Goal: Transaction & Acquisition: Purchase product/service

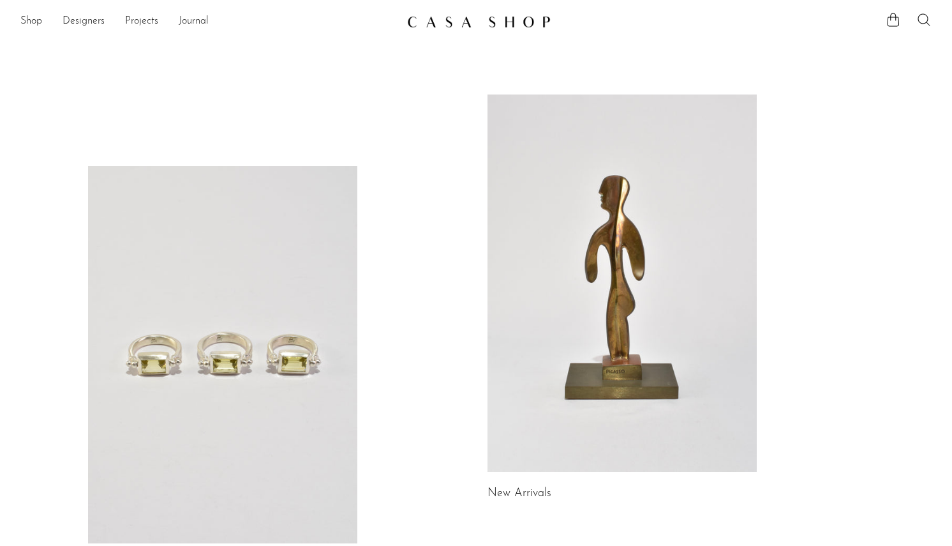
click at [928, 25] on icon at bounding box center [923, 19] width 15 height 15
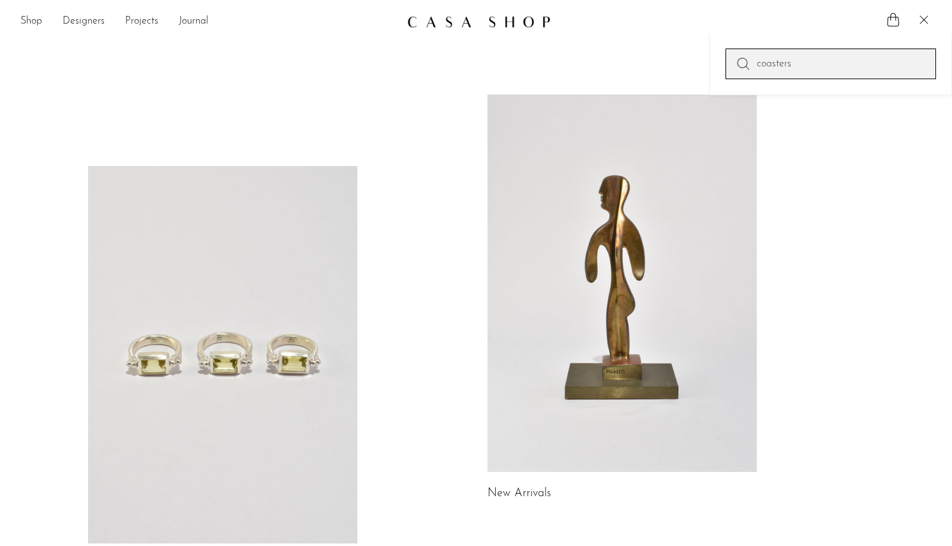
type input "coasters"
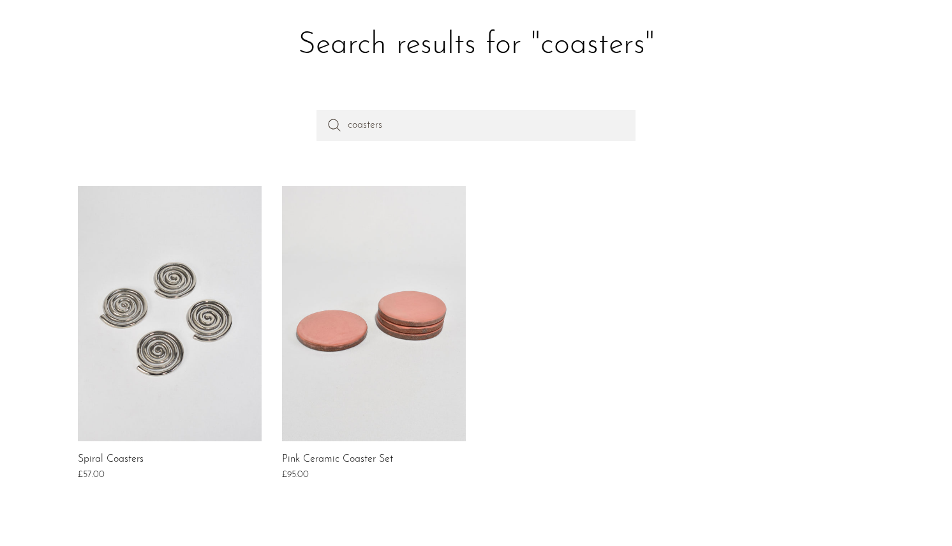
scroll to position [53, 0]
click at [213, 304] on link at bounding box center [170, 312] width 184 height 255
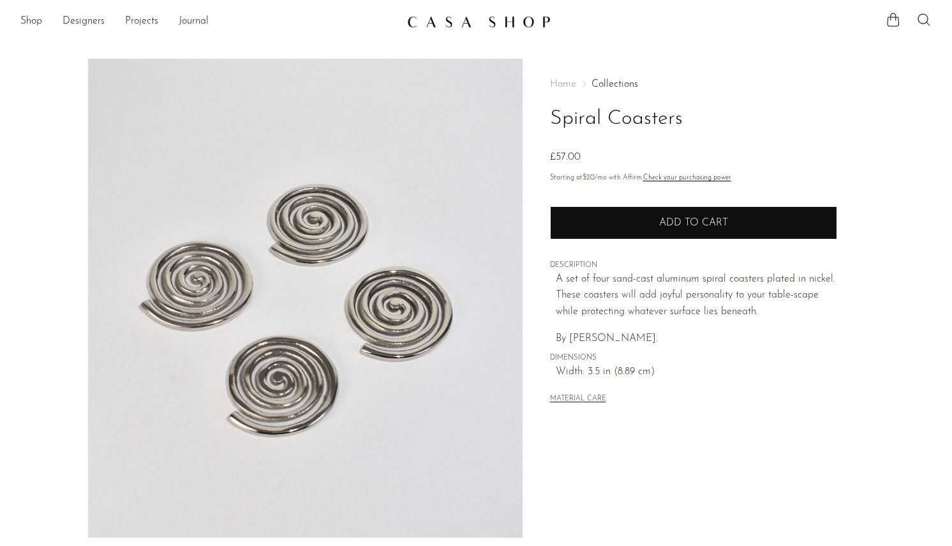
click at [697, 221] on span "Add to cart" at bounding box center [693, 223] width 69 height 10
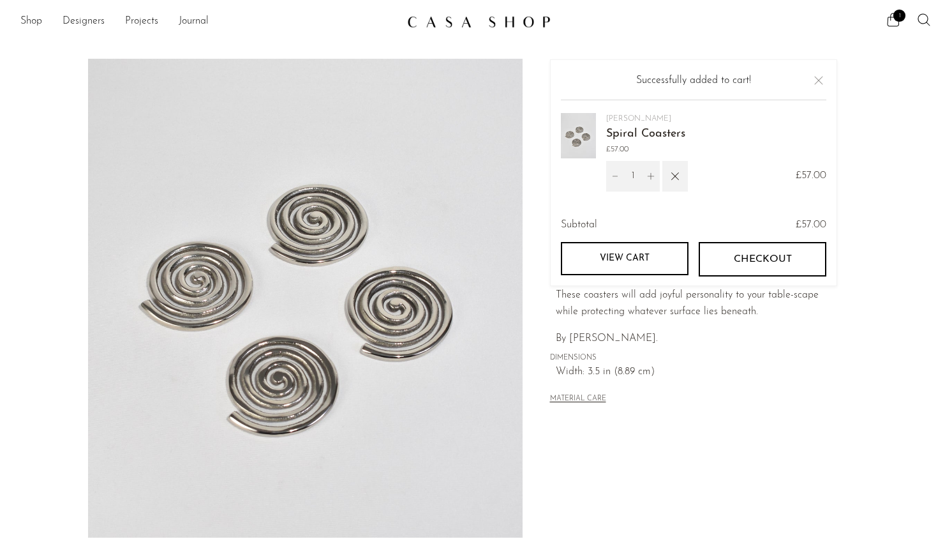
click at [731, 255] on button "Checkout" at bounding box center [763, 259] width 128 height 34
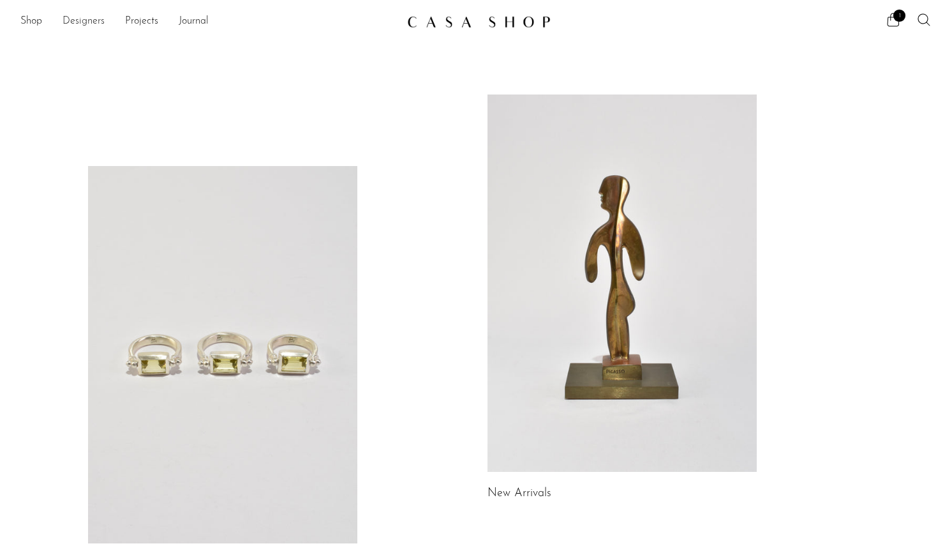
scroll to position [0, 1]
click at [73, 15] on link "Designers" at bounding box center [84, 21] width 42 height 17
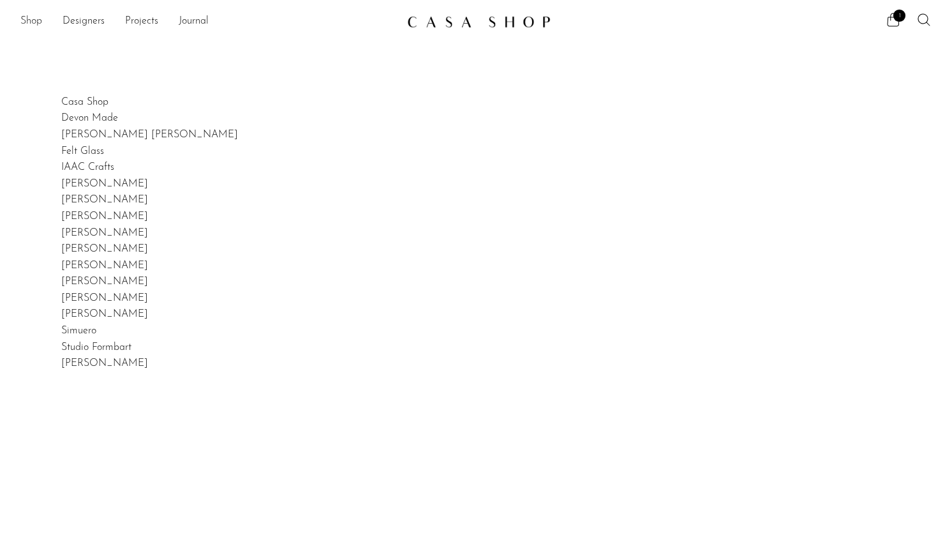
click at [36, 25] on link "Shop" at bounding box center [31, 21] width 22 height 17
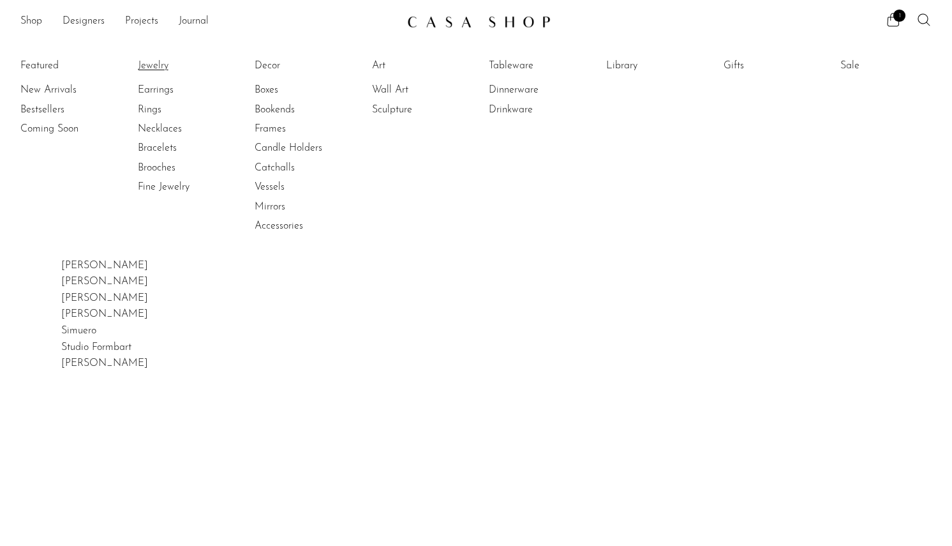
click at [161, 66] on link "Jewelry" at bounding box center [186, 66] width 96 height 14
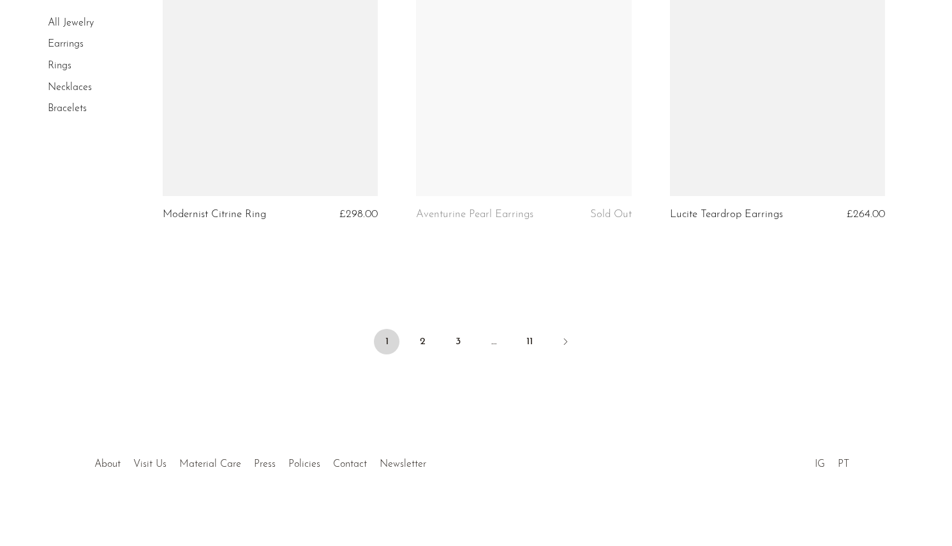
scroll to position [4219, 0]
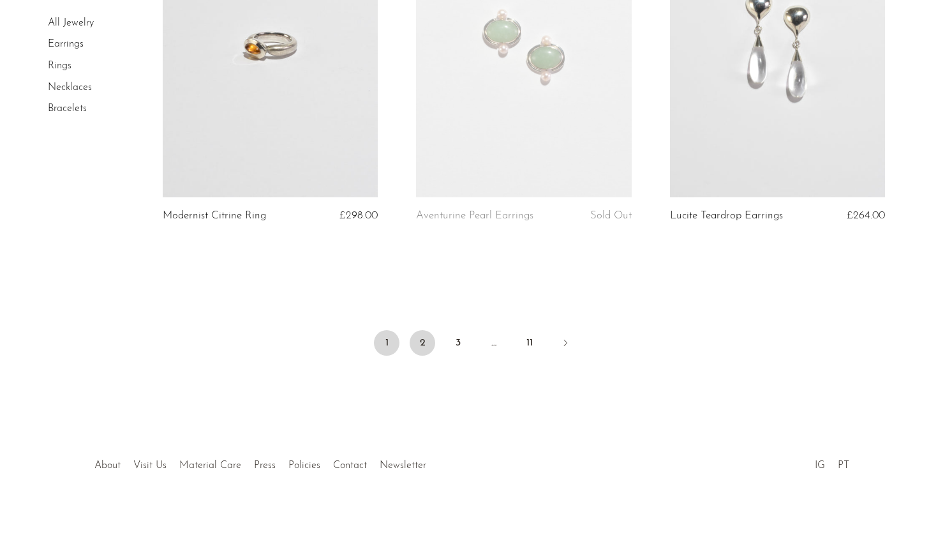
click at [419, 338] on link "2" at bounding box center [423, 343] width 26 height 26
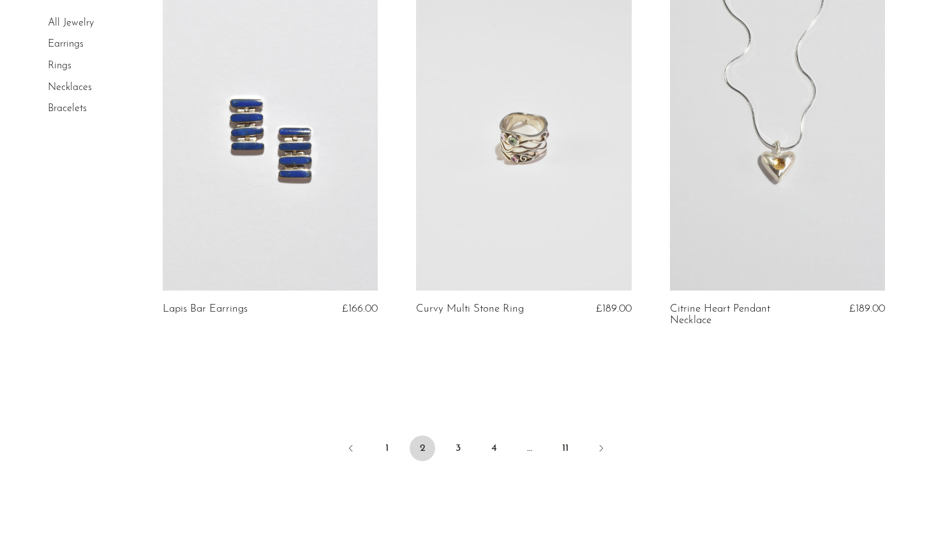
scroll to position [4162, 0]
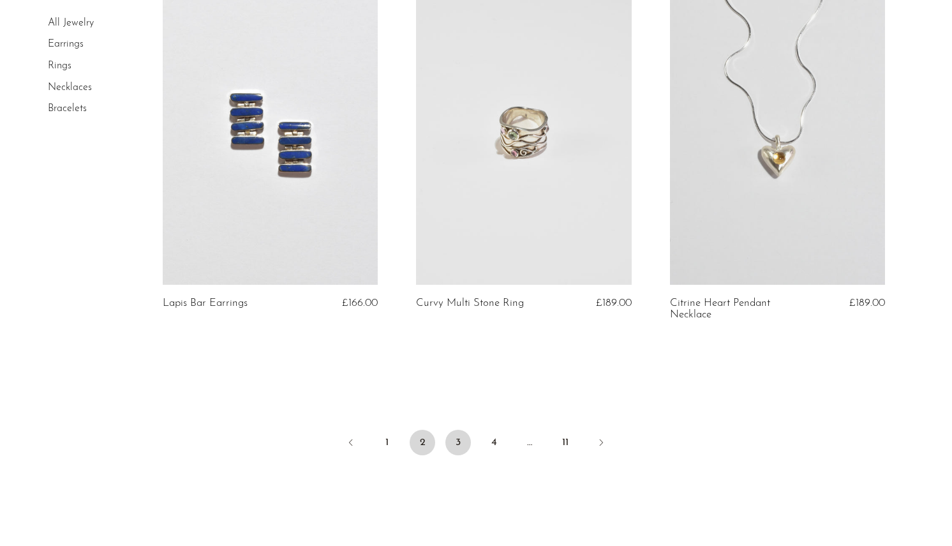
click at [456, 429] on link "3" at bounding box center [458, 442] width 26 height 26
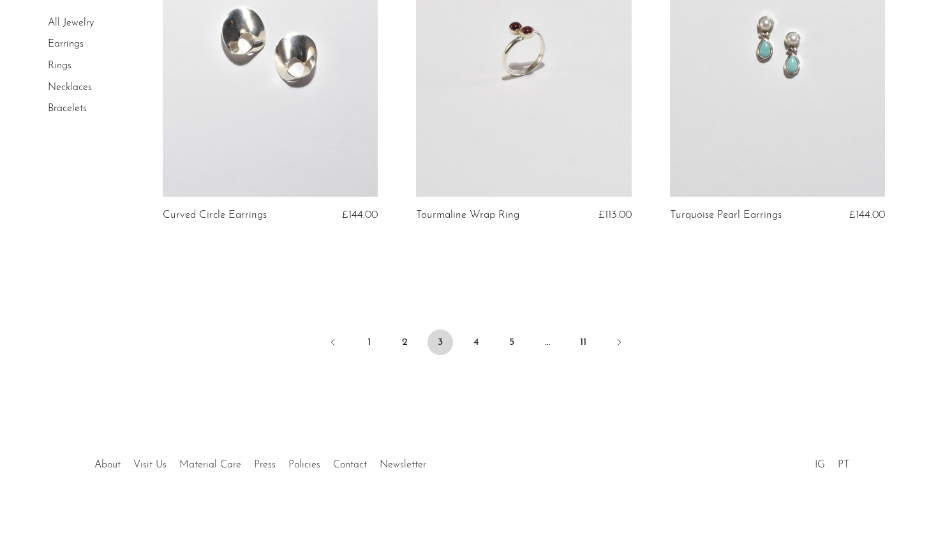
scroll to position [4207, 0]
click at [468, 333] on link "4" at bounding box center [476, 343] width 26 height 26
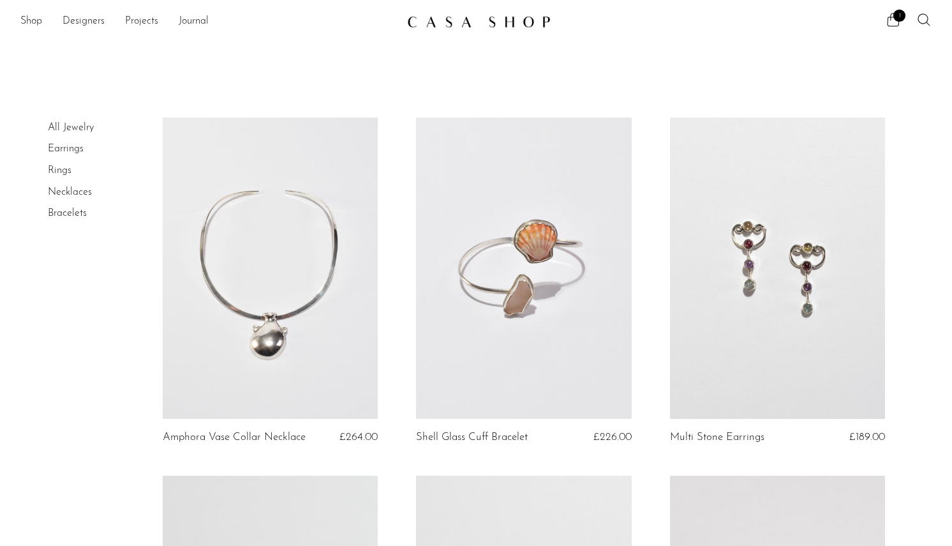
click at [57, 149] on link "Earrings" at bounding box center [66, 149] width 36 height 10
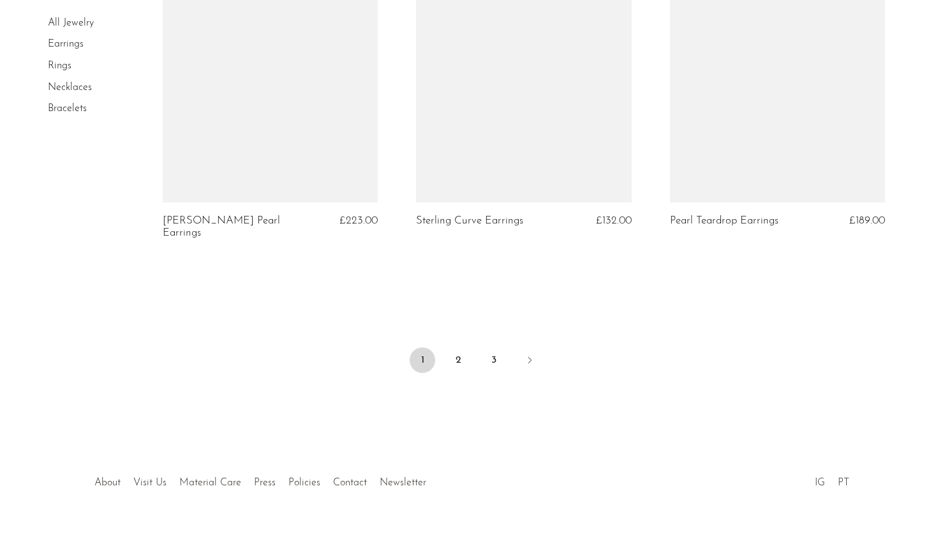
scroll to position [4190, 0]
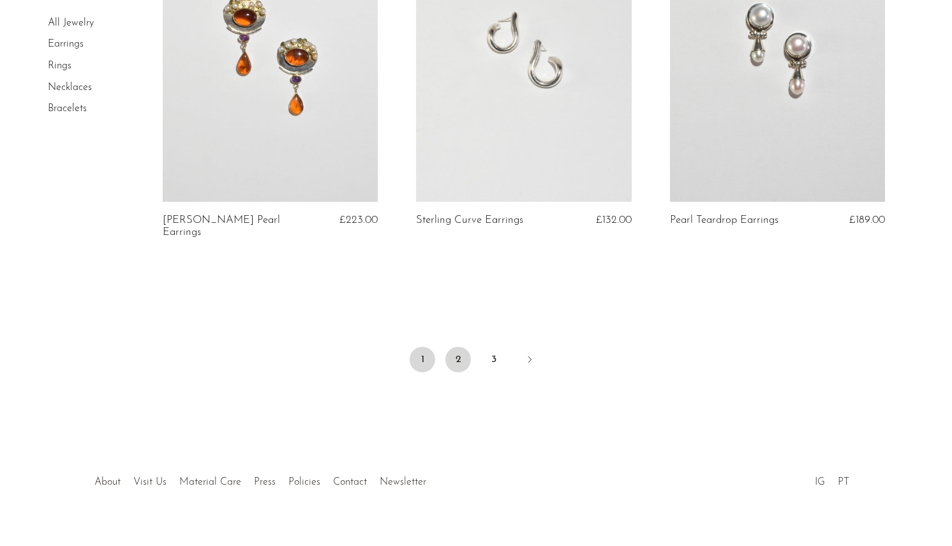
click at [451, 357] on link "2" at bounding box center [458, 359] width 26 height 26
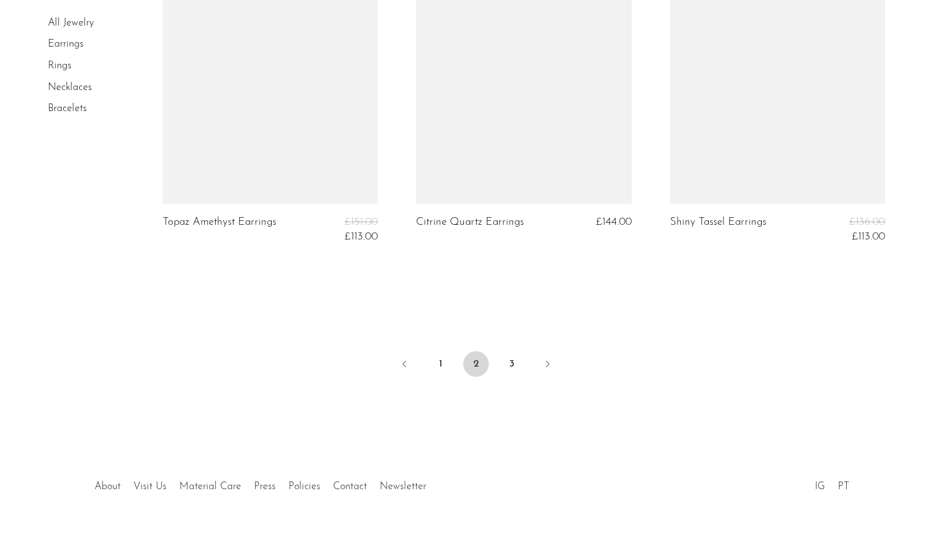
scroll to position [4270, 0]
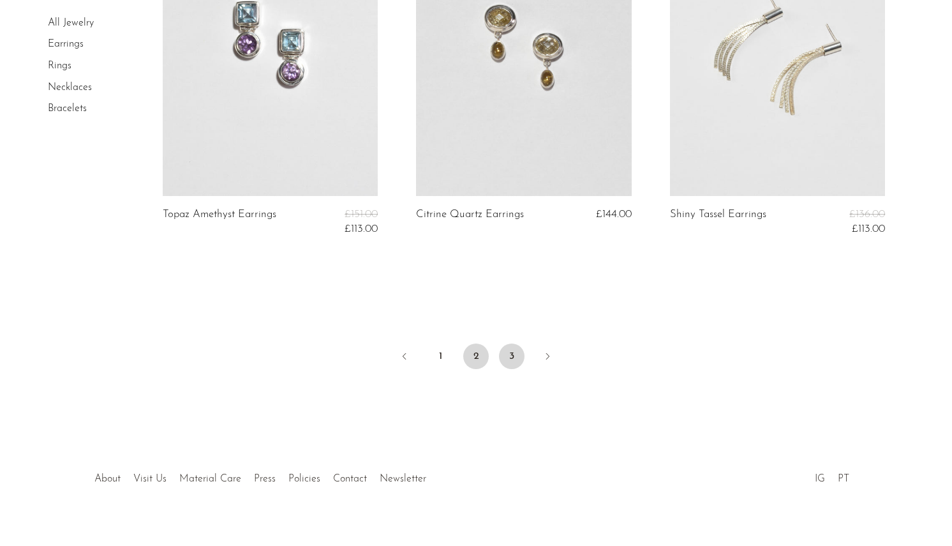
click at [517, 345] on link "3" at bounding box center [512, 356] width 26 height 26
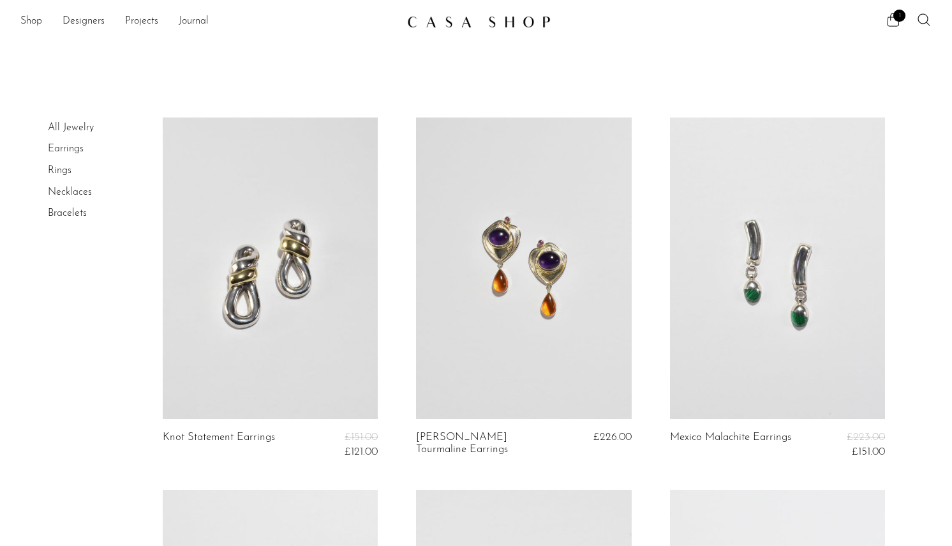
click at [57, 169] on li "Rings" at bounding box center [96, 171] width 96 height 22
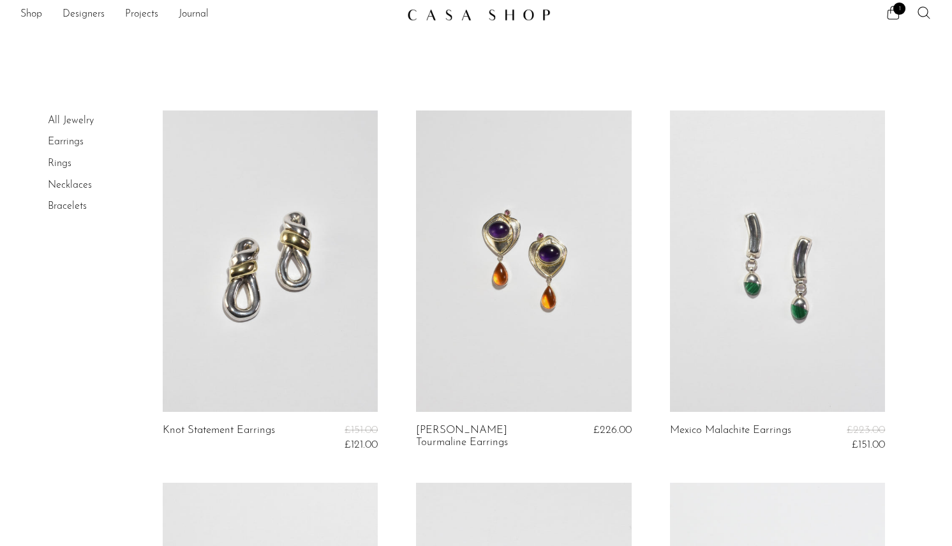
click at [61, 162] on link "Rings" at bounding box center [60, 163] width 24 height 10
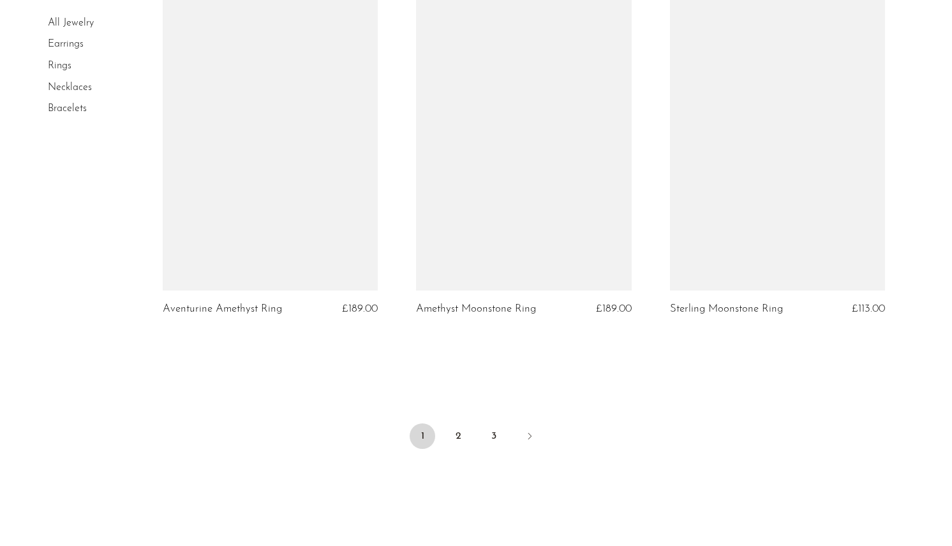
scroll to position [4092, 0]
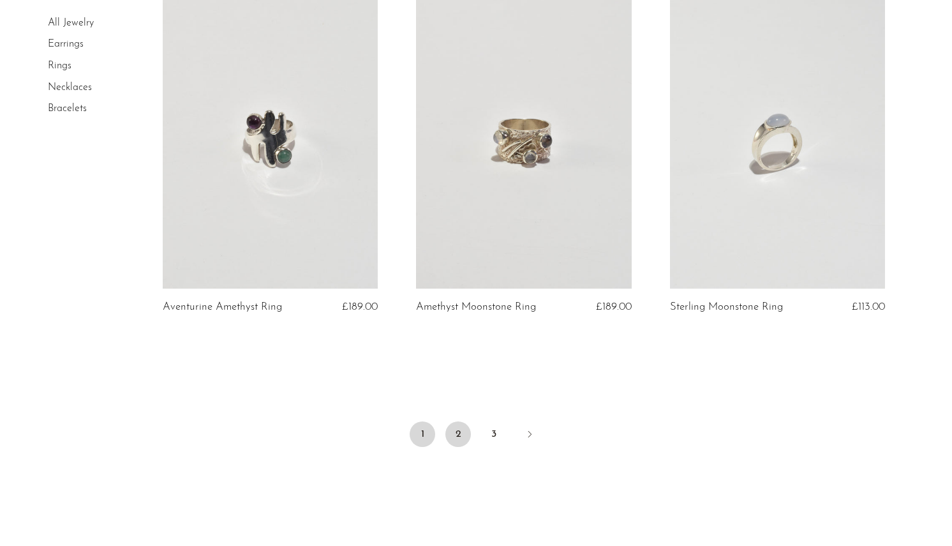
click at [450, 426] on link "2" at bounding box center [458, 434] width 26 height 26
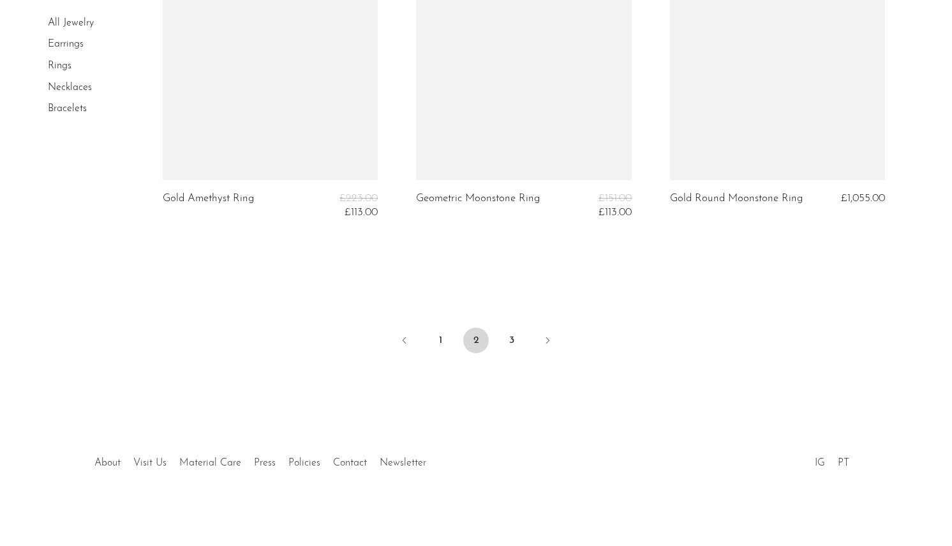
scroll to position [4245, 0]
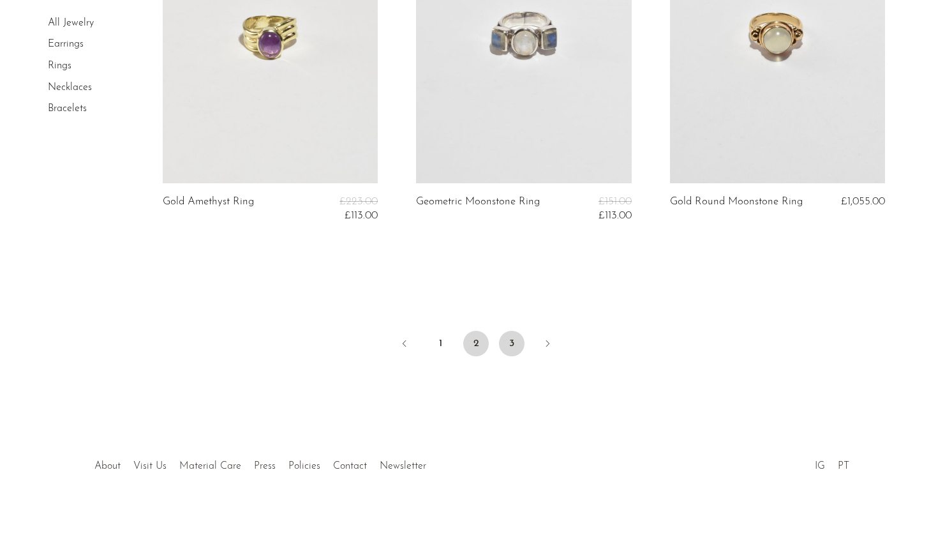
click at [516, 339] on link "3" at bounding box center [512, 344] width 26 height 26
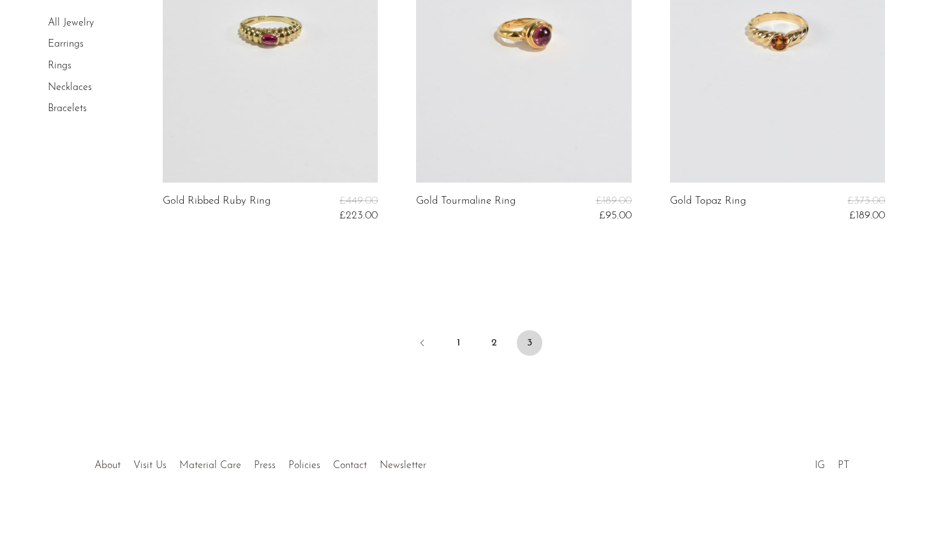
scroll to position [3214, 0]
click at [461, 341] on link "1" at bounding box center [458, 344] width 26 height 26
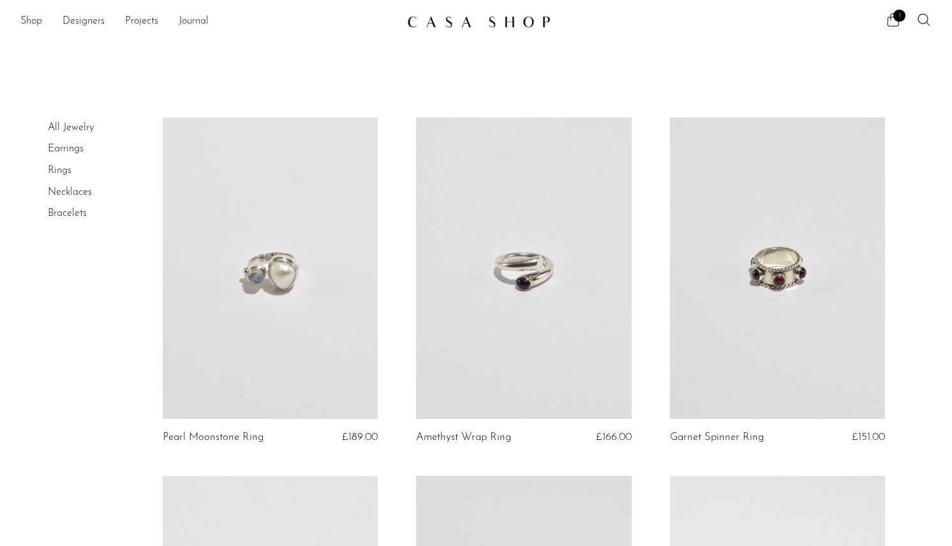
click at [302, 316] on link at bounding box center [271, 268] width 216 height 302
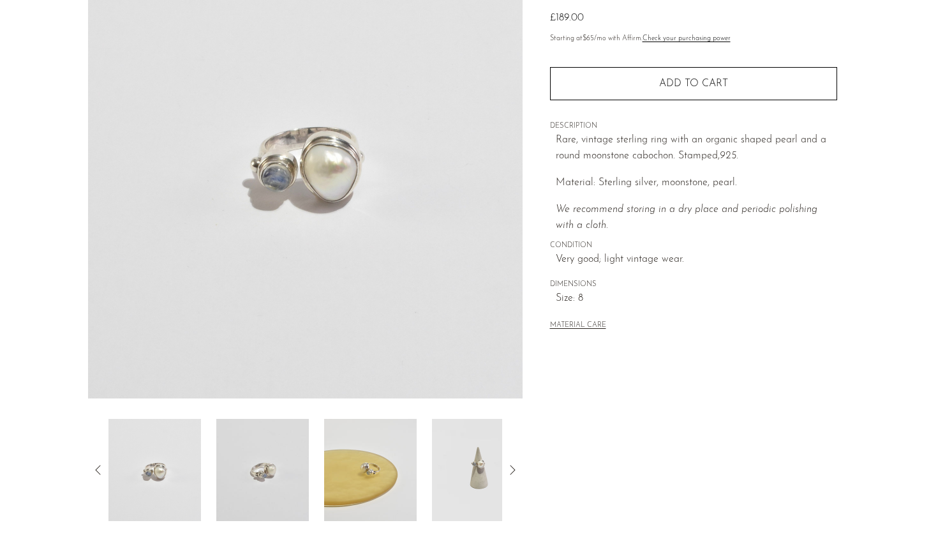
scroll to position [139, 0]
click at [275, 492] on img at bounding box center [262, 470] width 93 height 102
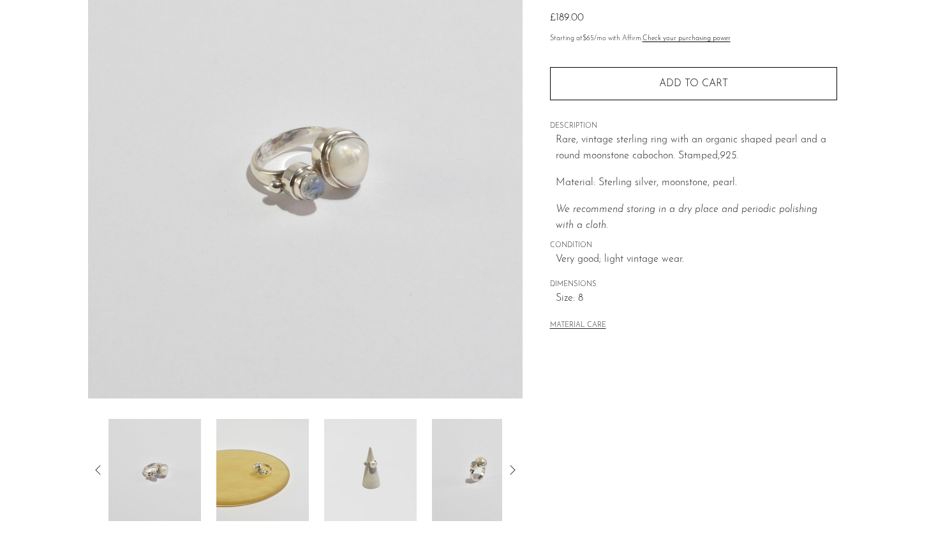
click at [259, 477] on img at bounding box center [262, 470] width 93 height 102
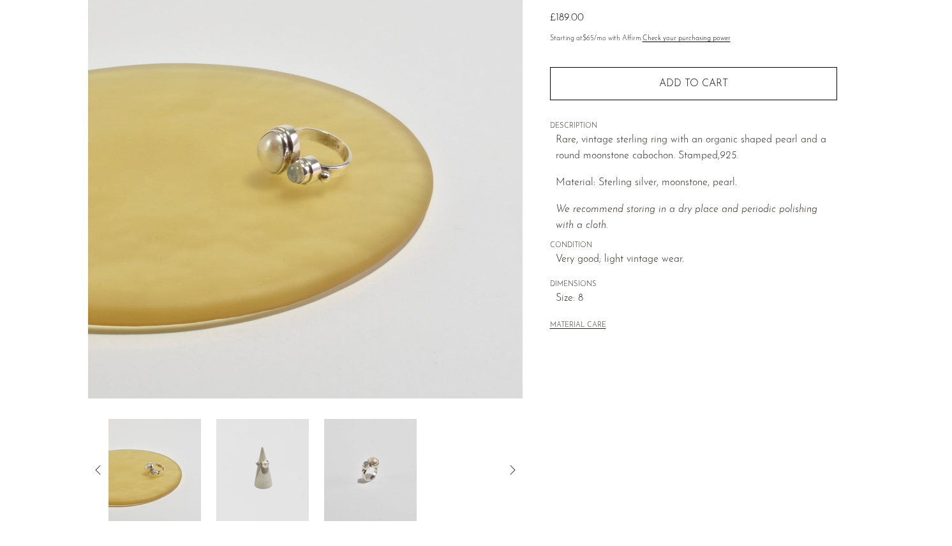
scroll to position [140, 1]
click at [258, 468] on img at bounding box center [262, 468] width 93 height 102
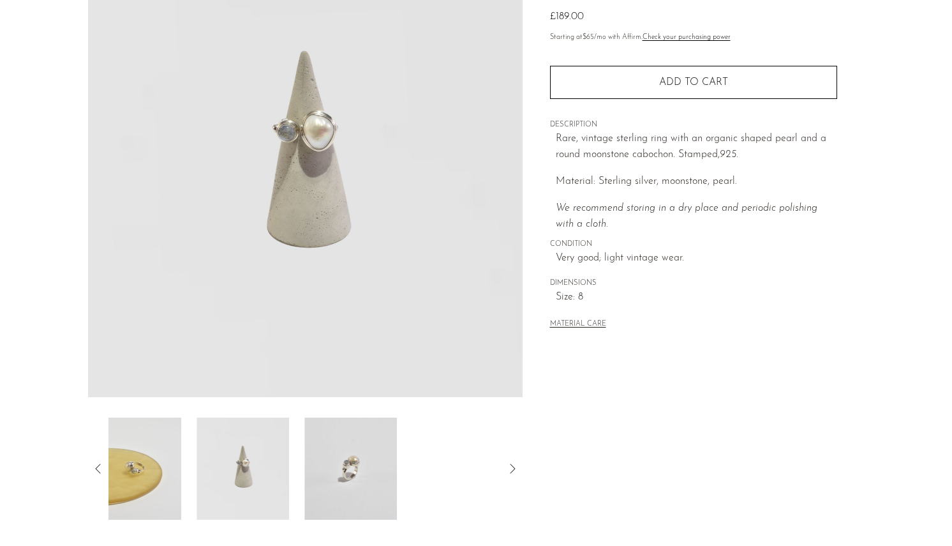
scroll to position [140, 0]
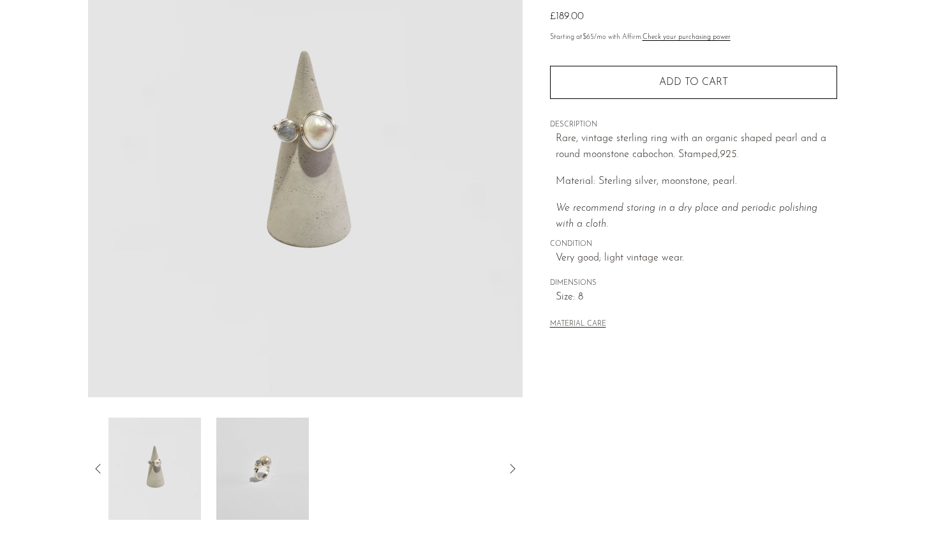
click at [258, 468] on img at bounding box center [262, 468] width 93 height 102
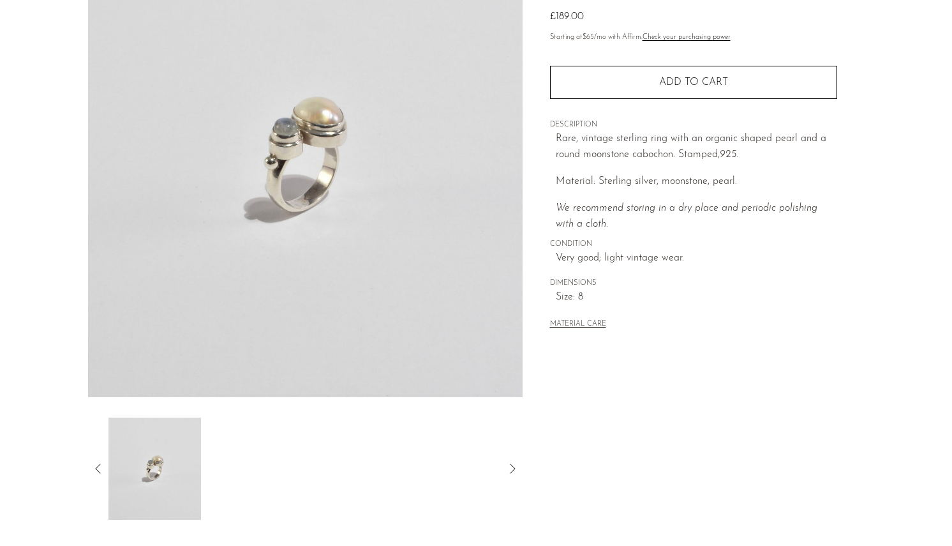
click at [93, 466] on icon at bounding box center [98, 468] width 15 height 15
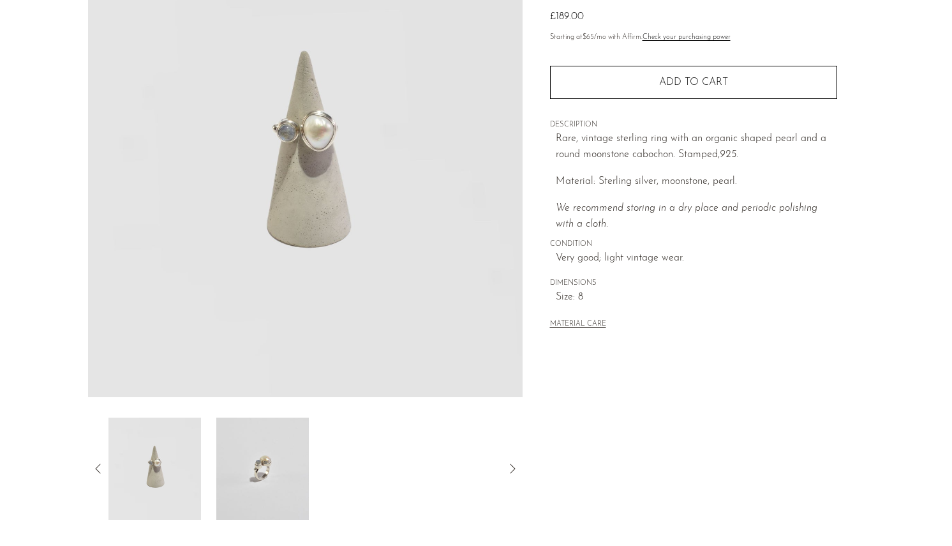
click at [100, 470] on icon at bounding box center [98, 468] width 15 height 15
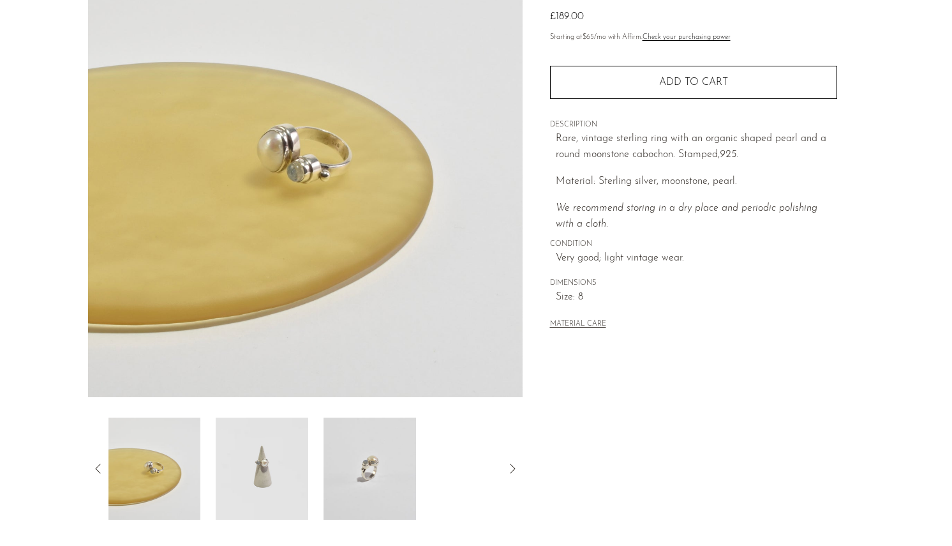
click at [100, 470] on icon at bounding box center [98, 468] width 15 height 15
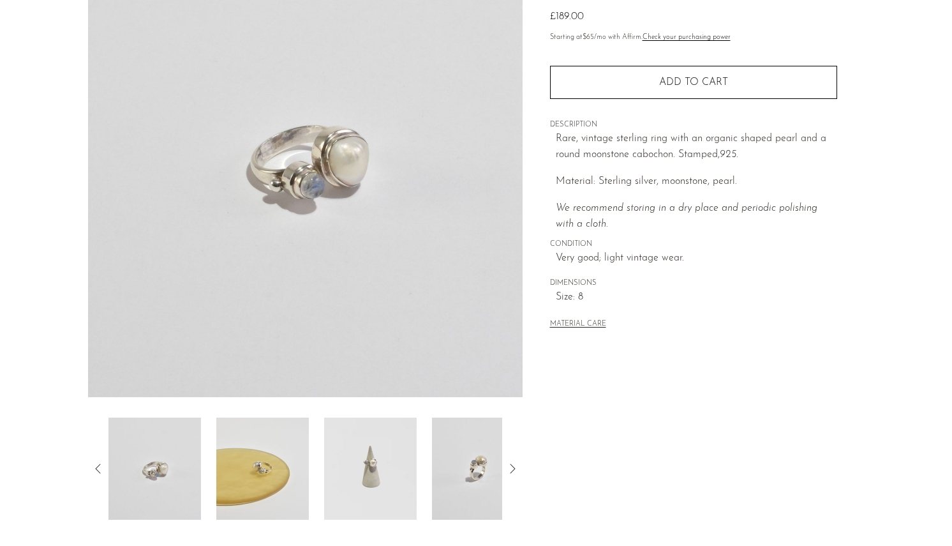
click at [100, 470] on icon at bounding box center [98, 468] width 15 height 15
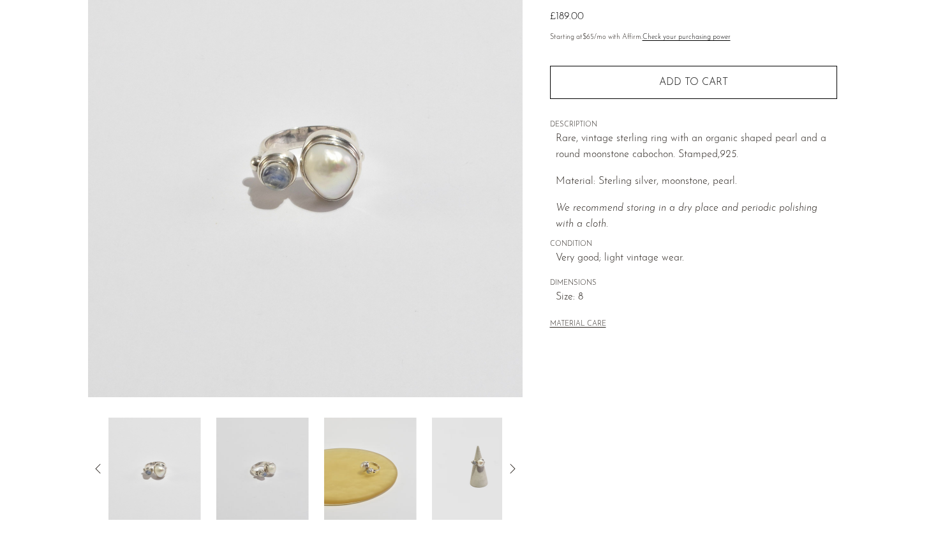
click at [100, 470] on icon at bounding box center [98, 468] width 15 height 15
click at [110, 468] on img at bounding box center [154, 468] width 93 height 102
click at [588, 457] on div "Collections Rings Pearl Moonstone Ring £189.00 Starting at $65 /mo with Affirm.…" at bounding box center [693, 218] width 341 height 601
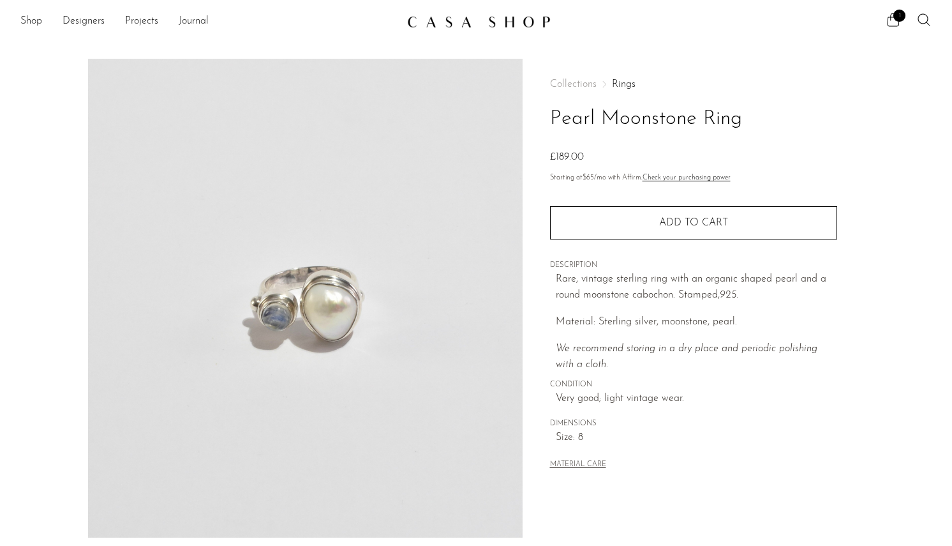
scroll to position [0, 0]
